Goal: Obtain resource: Download file/media

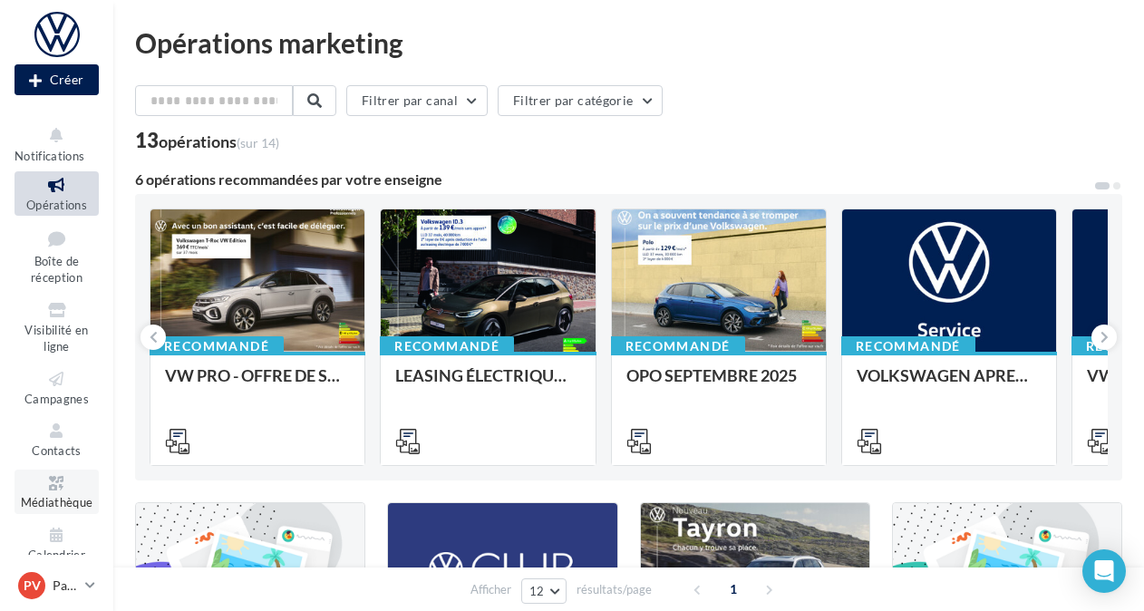
click at [53, 486] on icon at bounding box center [56, 483] width 73 height 21
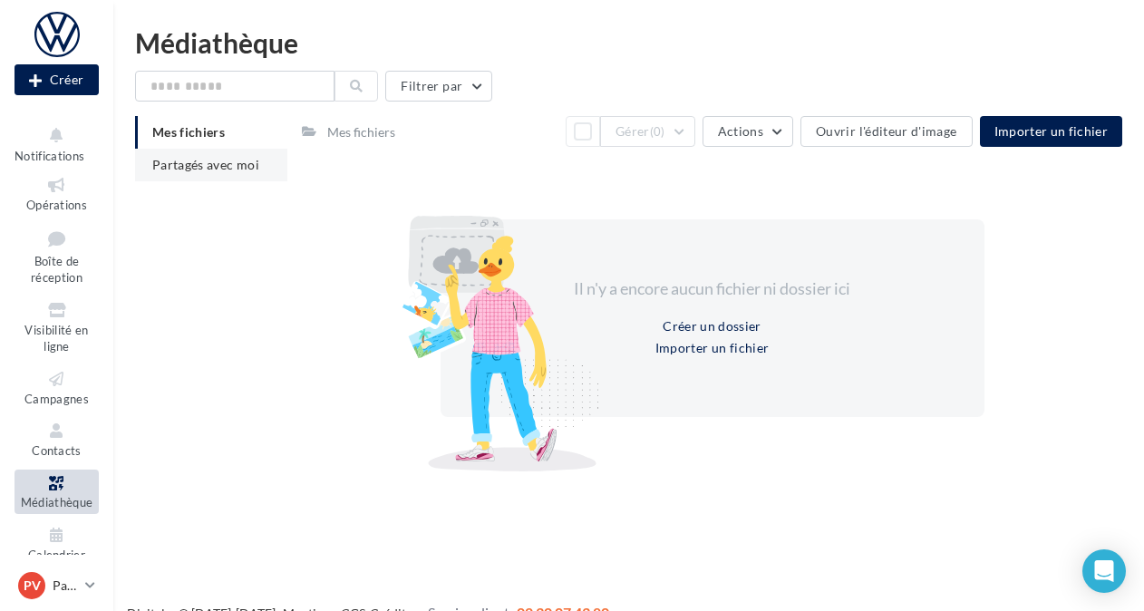
click at [226, 172] on li "Partagés avec moi" at bounding box center [211, 165] width 152 height 33
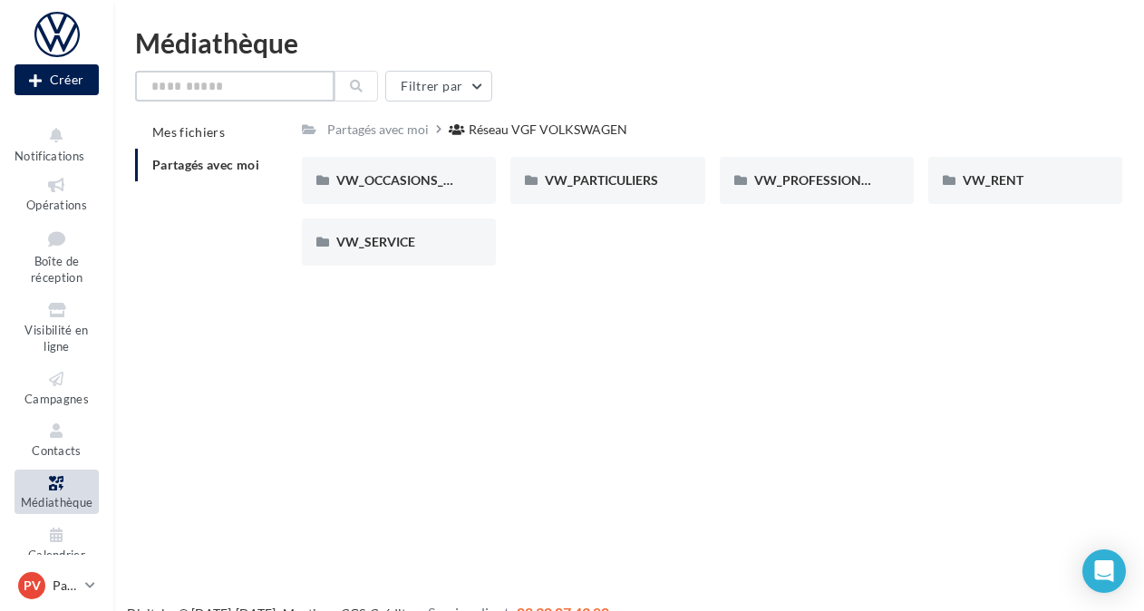
click at [265, 92] on input "text" at bounding box center [234, 86] width 199 height 31
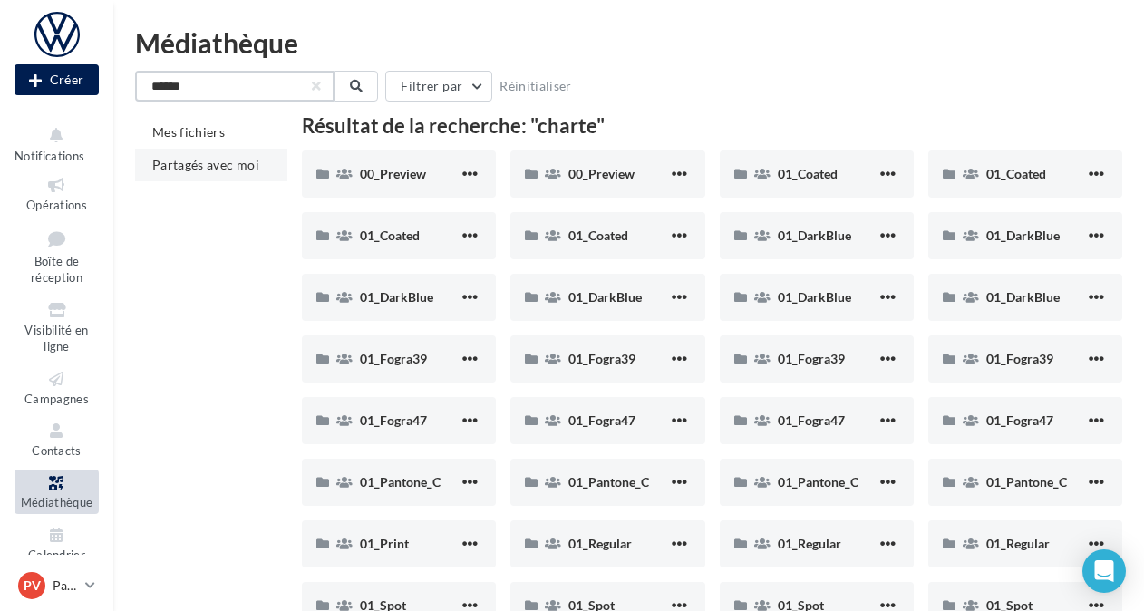
type input "******"
click at [241, 179] on li "Partagés avec moi" at bounding box center [211, 165] width 152 height 33
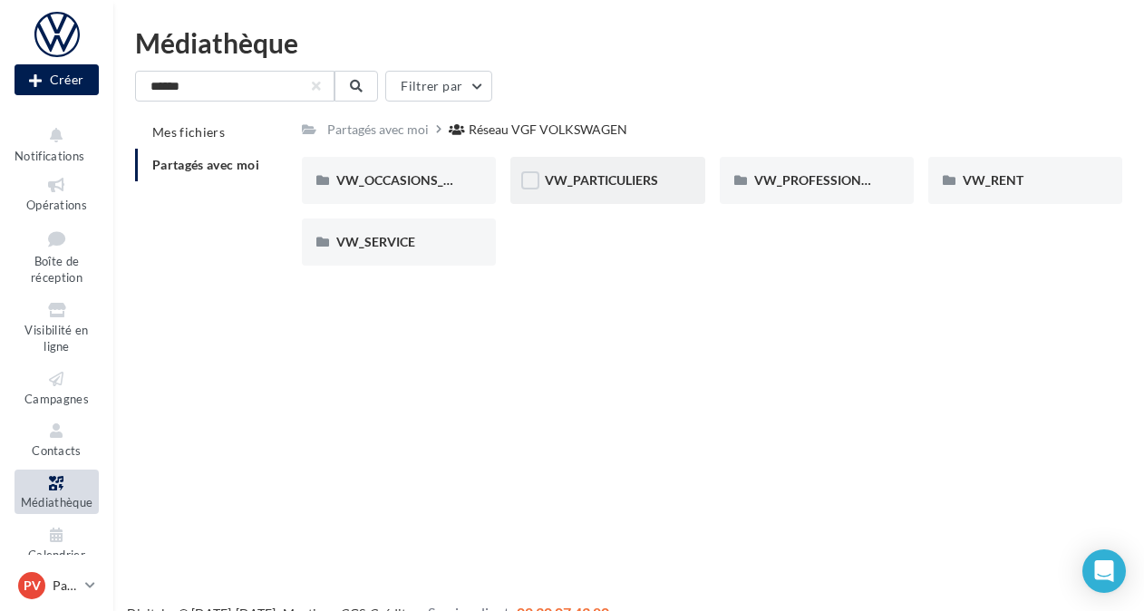
click at [663, 179] on div "VW_PARTICULIERS" at bounding box center [607, 180] width 125 height 18
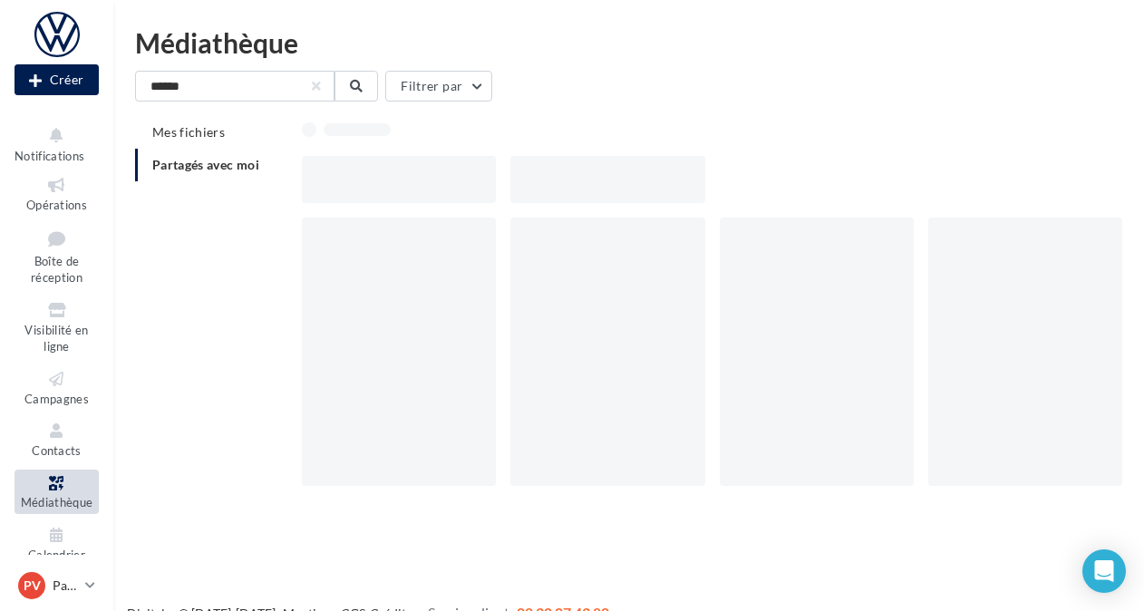
click at [663, 179] on div at bounding box center [608, 179] width 194 height 47
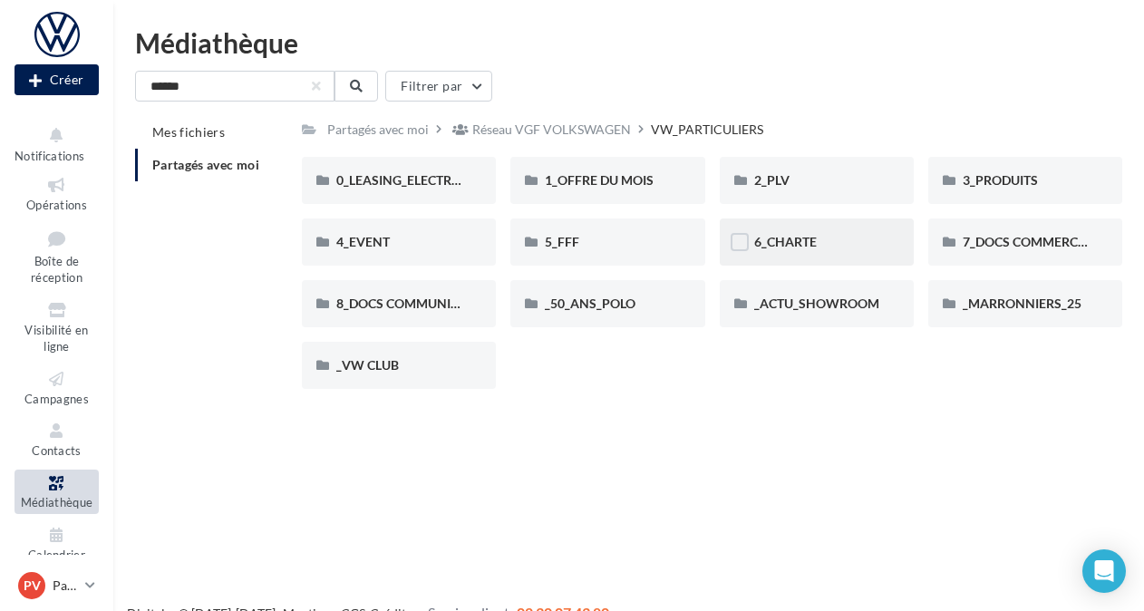
click at [816, 241] on div "6_CHARTE" at bounding box center [816, 242] width 125 height 18
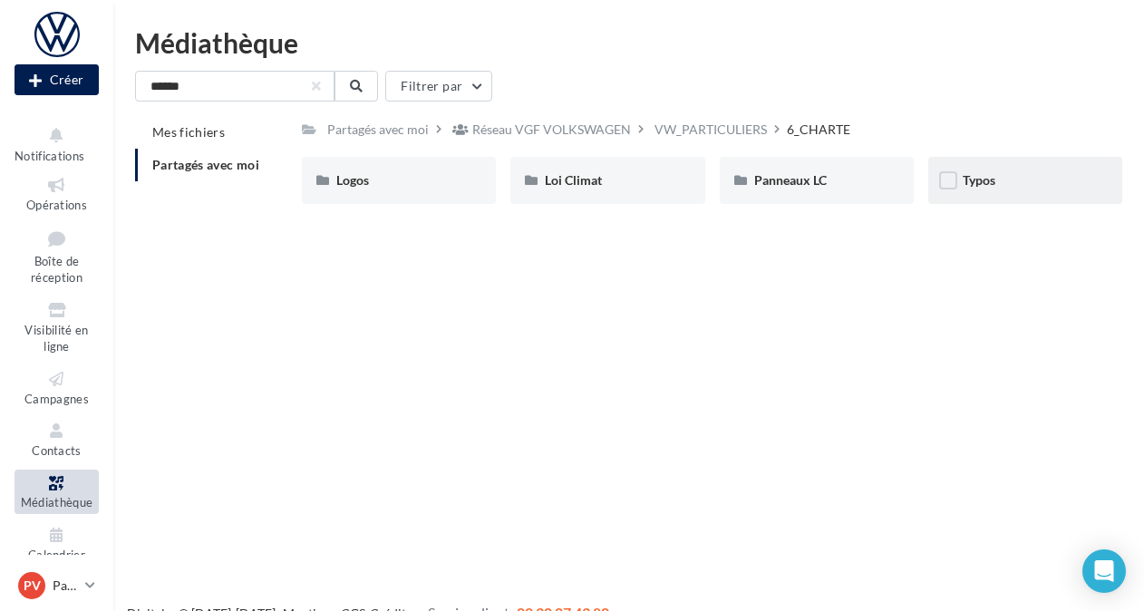
click at [1012, 194] on div "Typos" at bounding box center [1026, 180] width 194 height 47
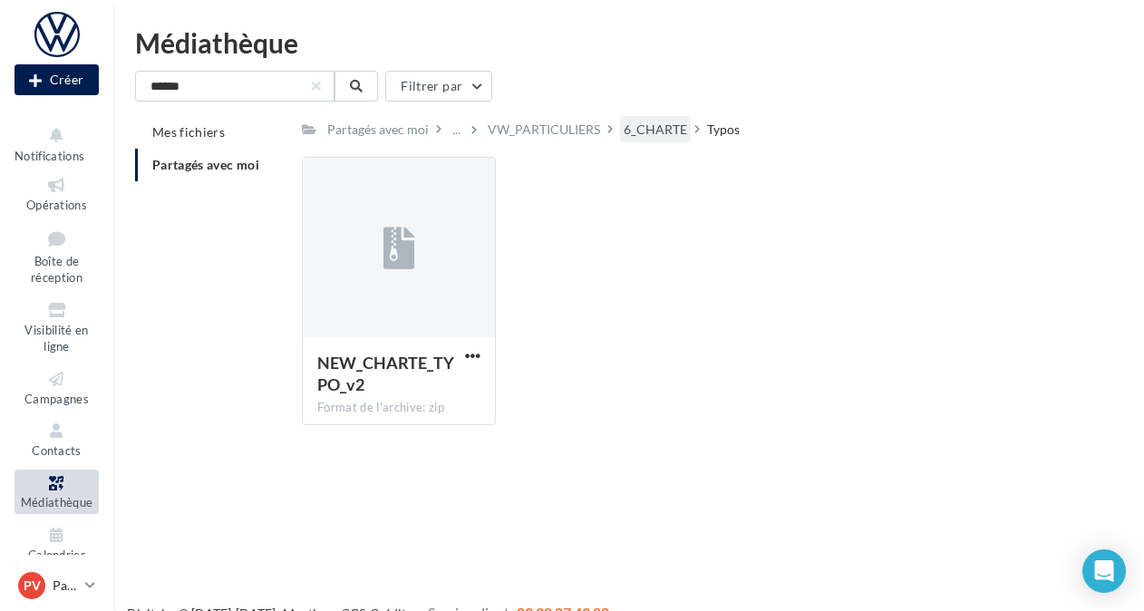
click at [658, 125] on div "6_CHARTE" at bounding box center [655, 130] width 63 height 18
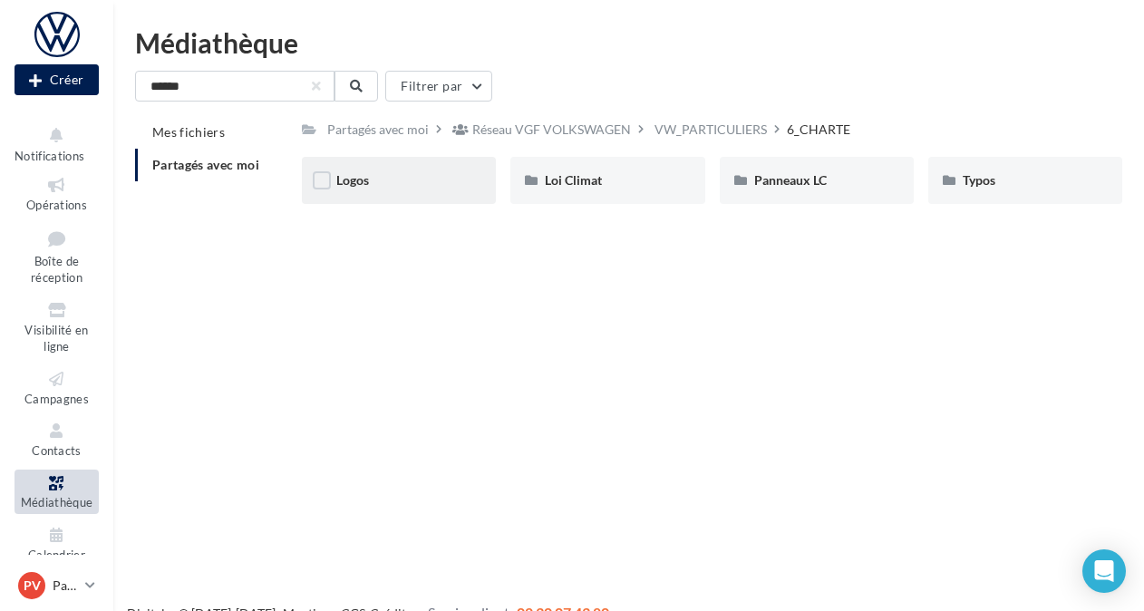
click at [439, 179] on div "Logos" at bounding box center [398, 180] width 125 height 18
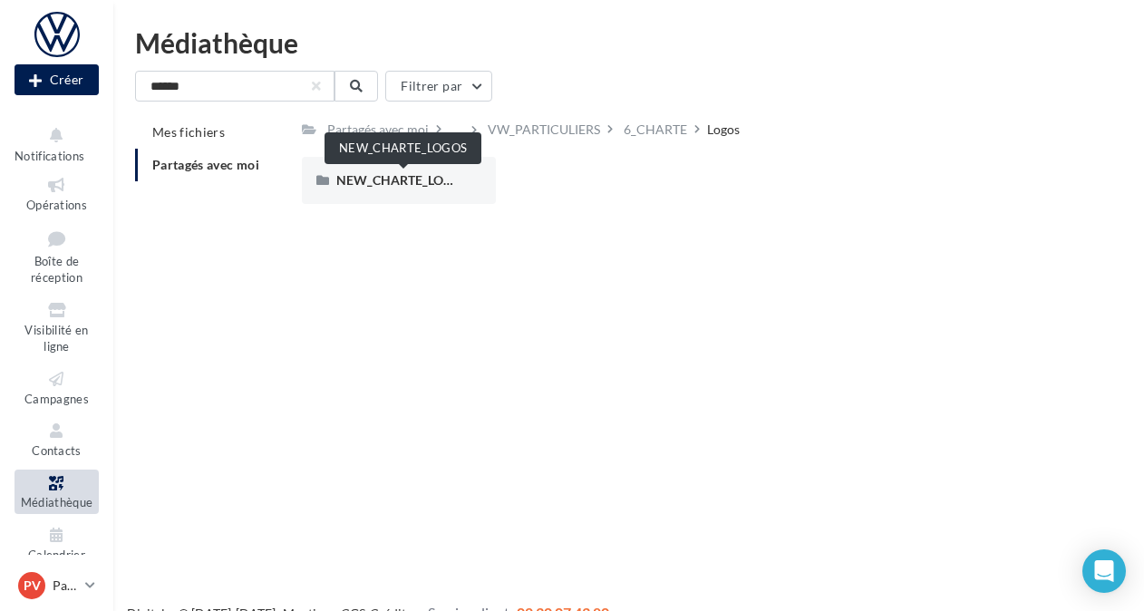
click at [439, 179] on span "NEW_CHARTE_LOGOS" at bounding box center [402, 179] width 133 height 15
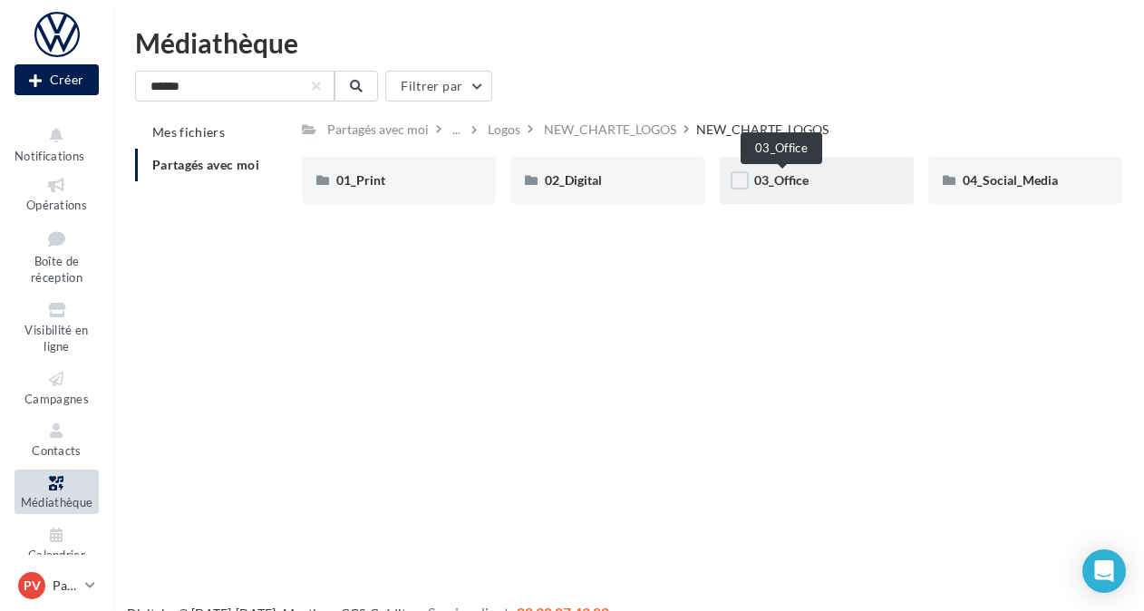
click at [802, 186] on span "03_Office" at bounding box center [781, 179] width 54 height 15
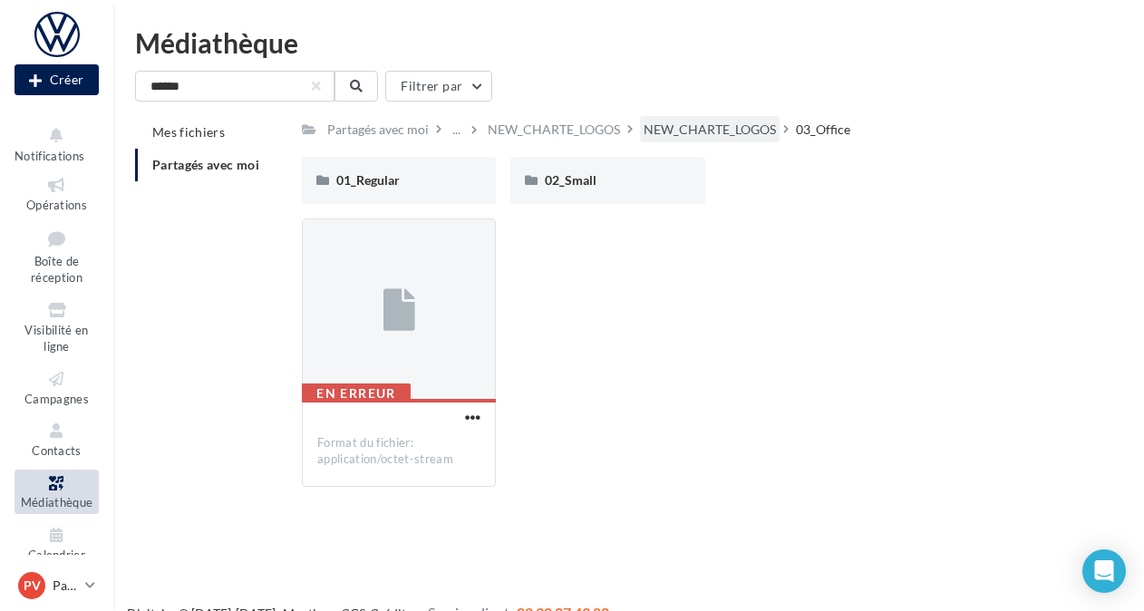
click at [734, 127] on div "NEW_CHARTE_LOGOS" at bounding box center [710, 130] width 132 height 18
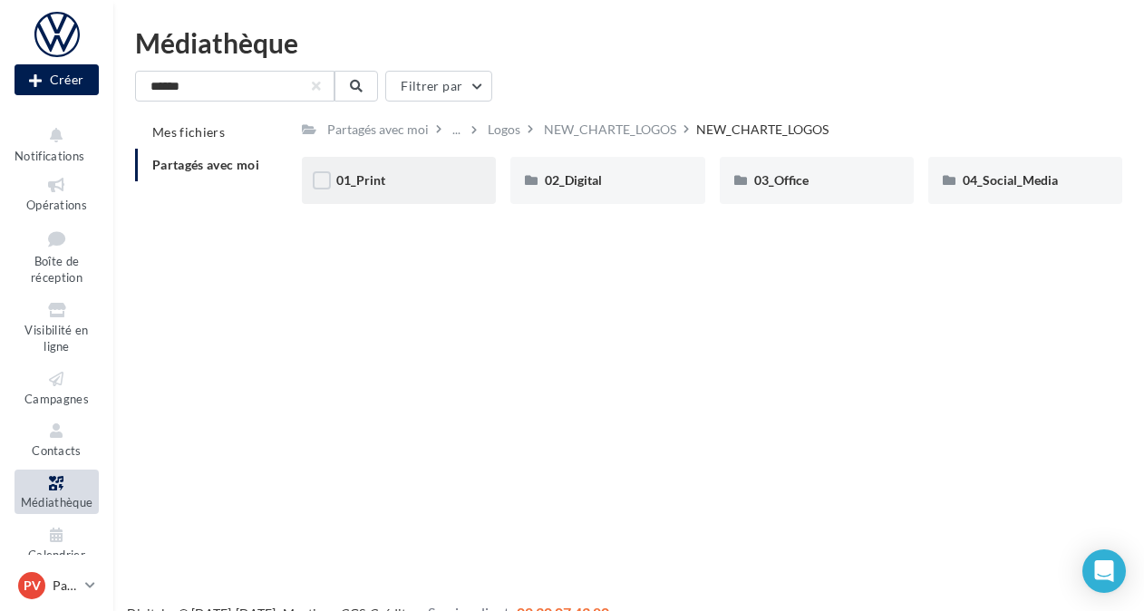
click at [391, 190] on div "01_Print" at bounding box center [398, 180] width 125 height 18
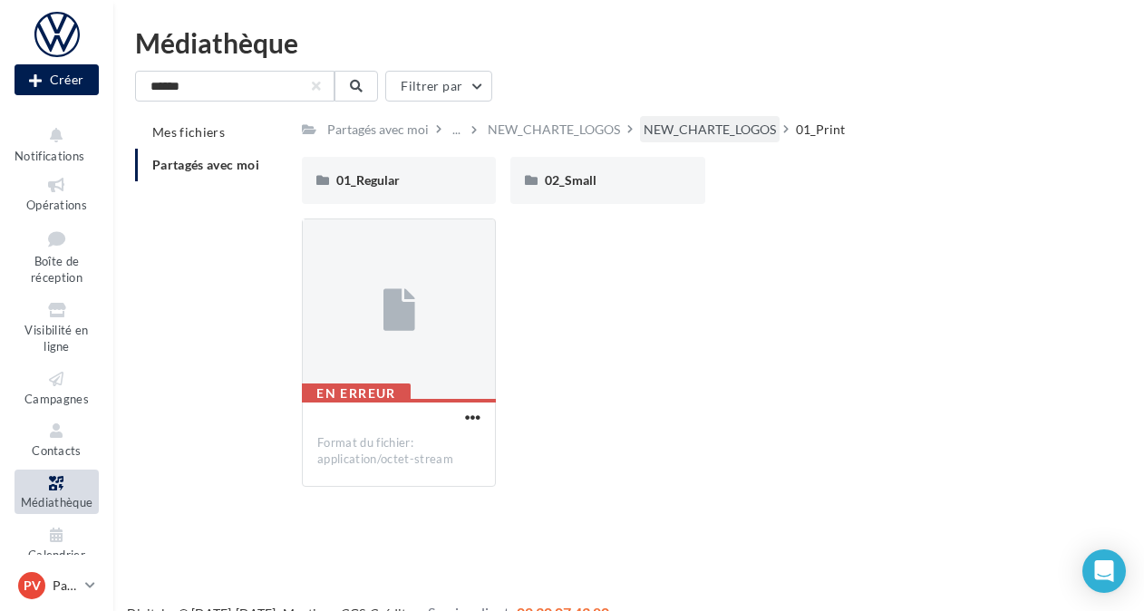
click at [734, 133] on div "NEW_CHARTE_LOGOS" at bounding box center [710, 130] width 132 height 18
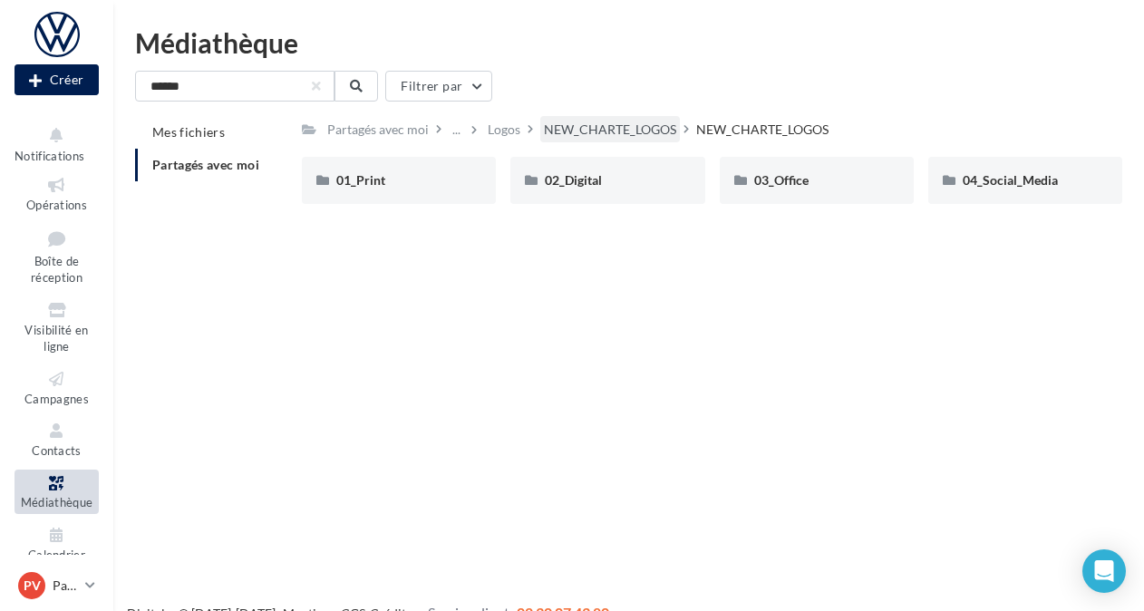
click at [585, 133] on div "NEW_CHARTE_LOGOS" at bounding box center [610, 130] width 132 height 18
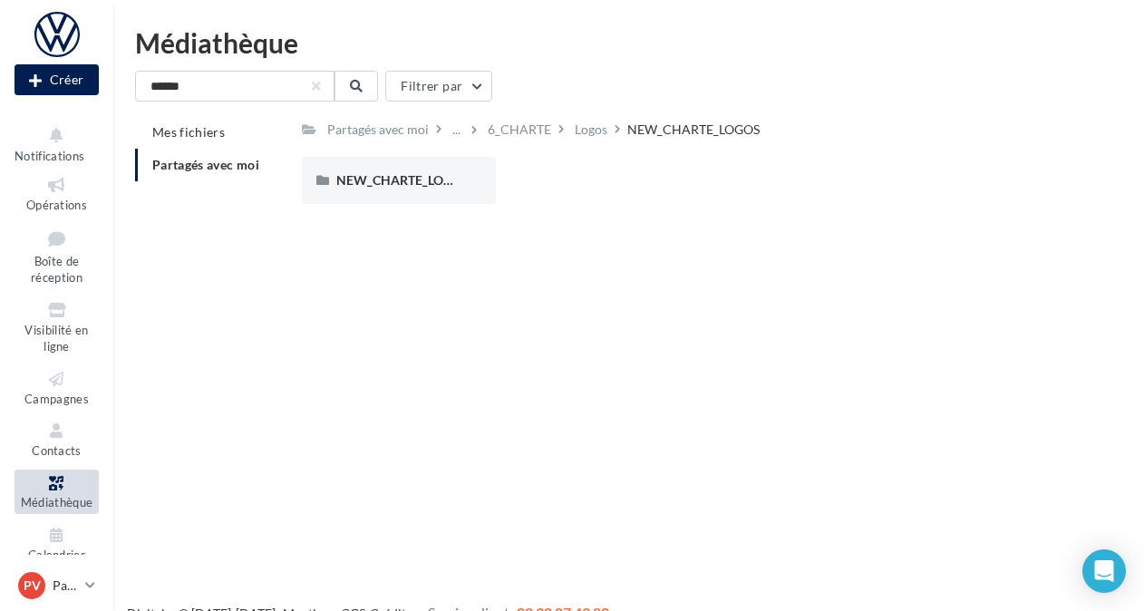
click at [585, 133] on div "Logos" at bounding box center [591, 130] width 33 height 18
click at [660, 134] on div "6_CHARTE" at bounding box center [655, 130] width 63 height 18
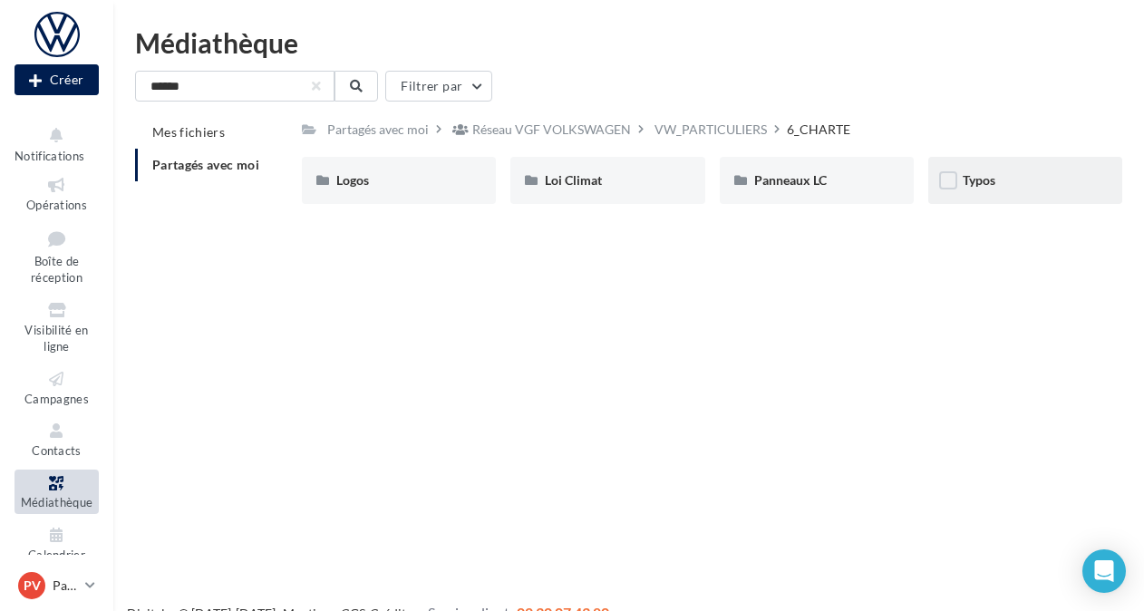
click at [949, 169] on div "Typos" at bounding box center [1026, 180] width 194 height 47
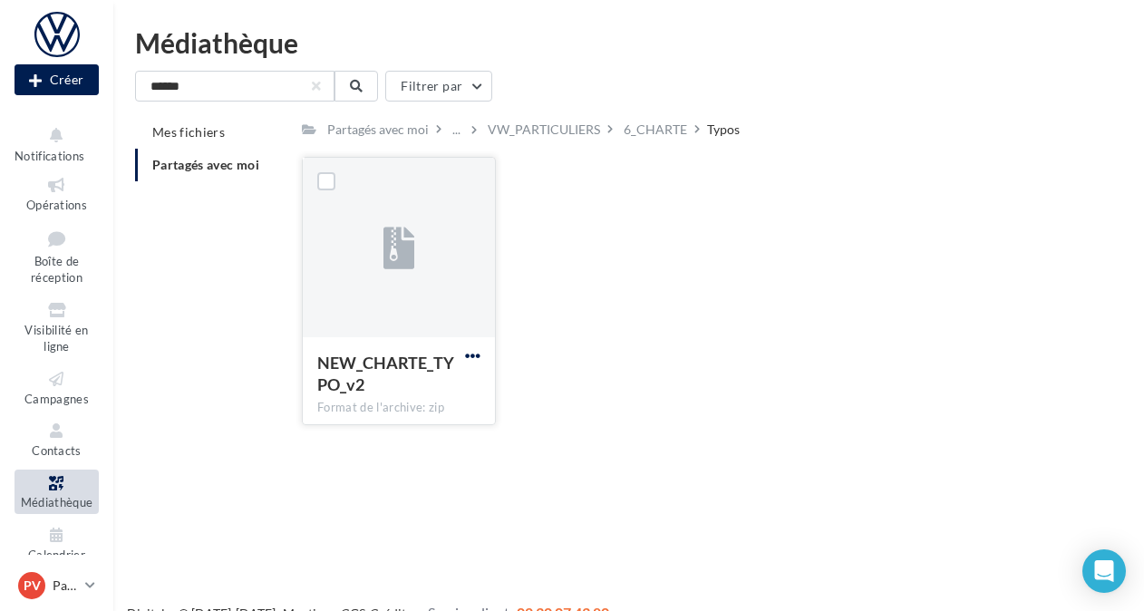
click at [473, 352] on span "button" at bounding box center [472, 355] width 15 height 15
click at [401, 384] on button "Télécharger" at bounding box center [393, 391] width 181 height 47
